Goal: Task Accomplishment & Management: Manage account settings

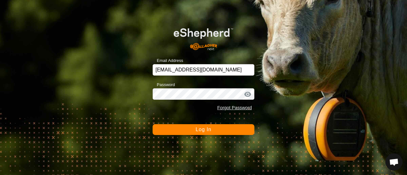
scroll to position [1238, 0]
click at [203, 130] on span "Log In" at bounding box center [204, 129] width 16 height 5
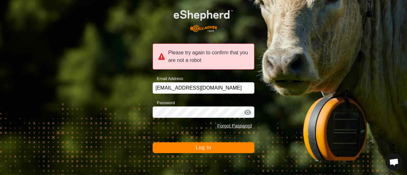
click at [246, 111] on div at bounding box center [248, 113] width 10 height 6
click at [174, 145] on button "Log In" at bounding box center [204, 148] width 102 height 11
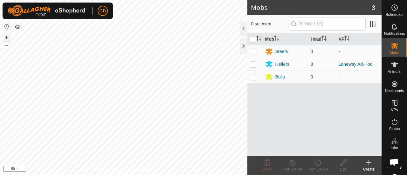
click at [7, 36] on button "+" at bounding box center [7, 37] width 8 height 8
click at [8, 37] on button "+" at bounding box center [7, 37] width 8 height 8
click at [8, 44] on button "–" at bounding box center [7, 46] width 8 height 8
click at [7, 48] on button "–" at bounding box center [7, 46] width 8 height 8
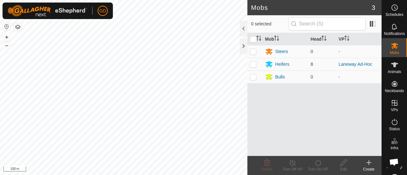
click at [282, 11] on div "Mobs 3 0 selected Mob Head VP Steers 0 - Heifers 8 Laneway Ad-Hoc Bulls 0 - Del…" at bounding box center [191, 87] width 382 height 175
click at [7, 46] on button "–" at bounding box center [7, 46] width 8 height 8
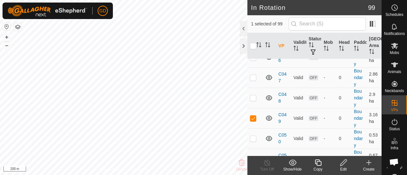
scroll to position [726, 0]
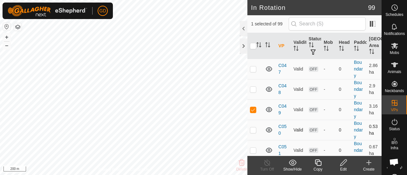
click at [253, 128] on p-checkbox at bounding box center [253, 130] width 6 height 5
checkbox input "false"
click at [256, 87] on p-checkbox at bounding box center [253, 89] width 6 height 5
click at [253, 87] on p-checkbox at bounding box center [253, 89] width 6 height 5
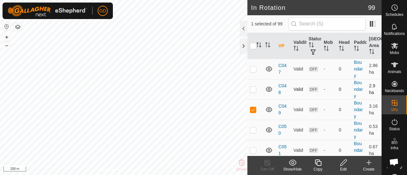
click at [253, 87] on p-checkbox at bounding box center [253, 89] width 6 height 5
checkbox input "true"
click at [253, 67] on p-checkbox at bounding box center [253, 69] width 6 height 5
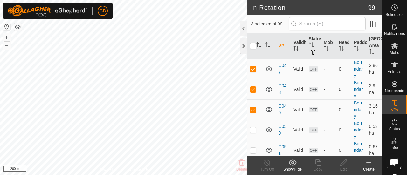
click at [253, 67] on p-checkbox at bounding box center [253, 69] width 6 height 5
checkbox input "false"
click at [252, 87] on p-checkbox at bounding box center [253, 89] width 6 height 5
checkbox input "false"
click at [252, 107] on p-checkbox at bounding box center [253, 109] width 6 height 5
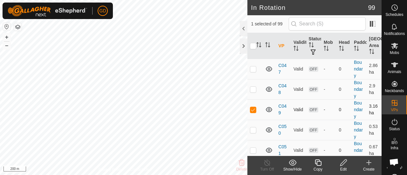
checkbox input "false"
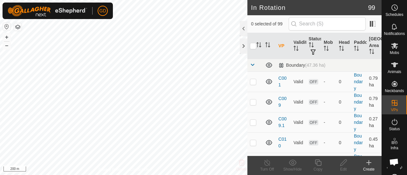
scroll to position [1238, 0]
click at [6, 38] on button "+" at bounding box center [7, 37] width 8 height 8
click at [7, 46] on button "–" at bounding box center [7, 46] width 8 height 8
